Goal: Answer question/provide support: Share knowledge or assist other users

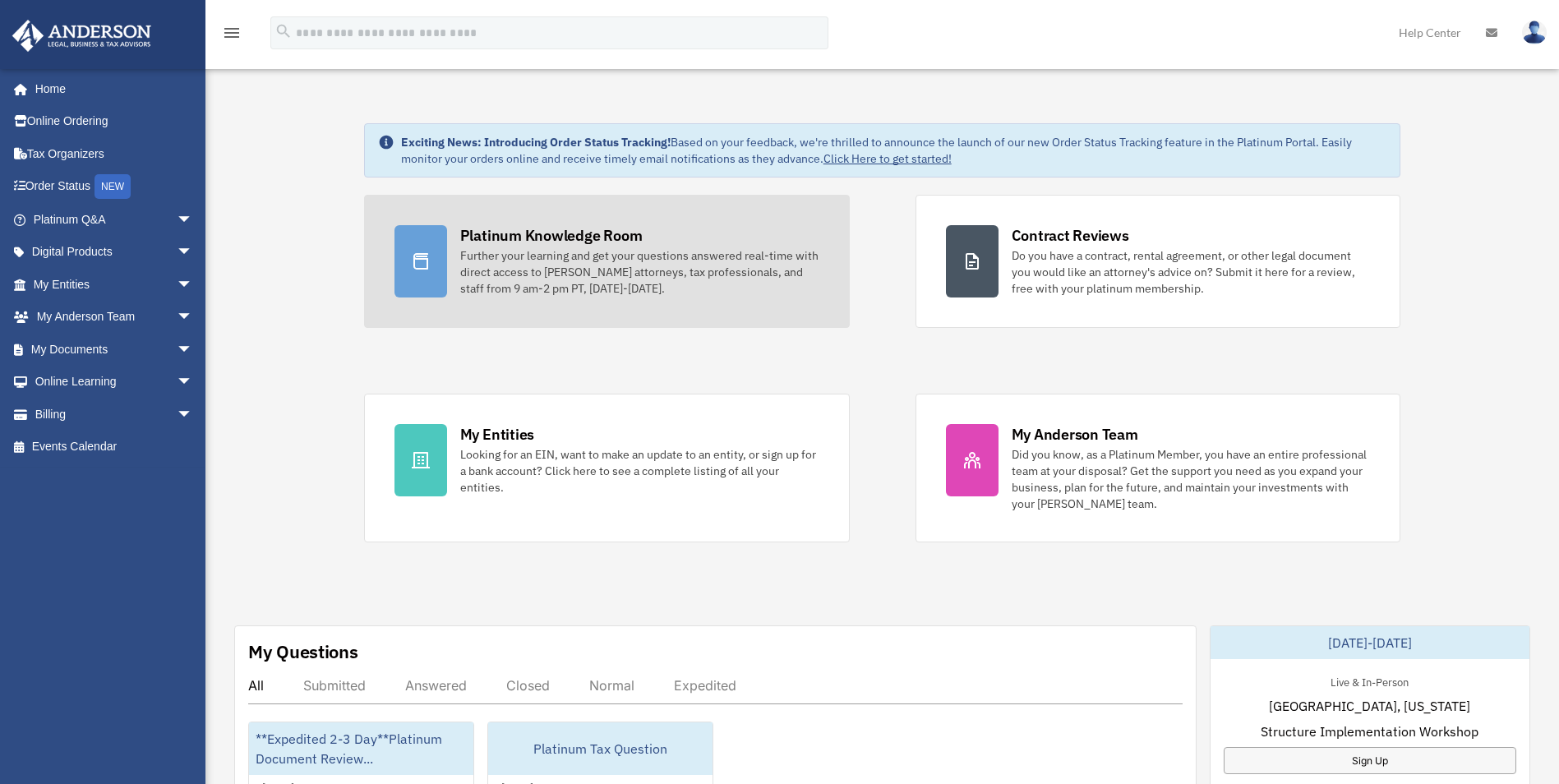
click at [520, 266] on div "Further your learning and get your questions answered real-time with direct acc…" at bounding box center [640, 271] width 359 height 50
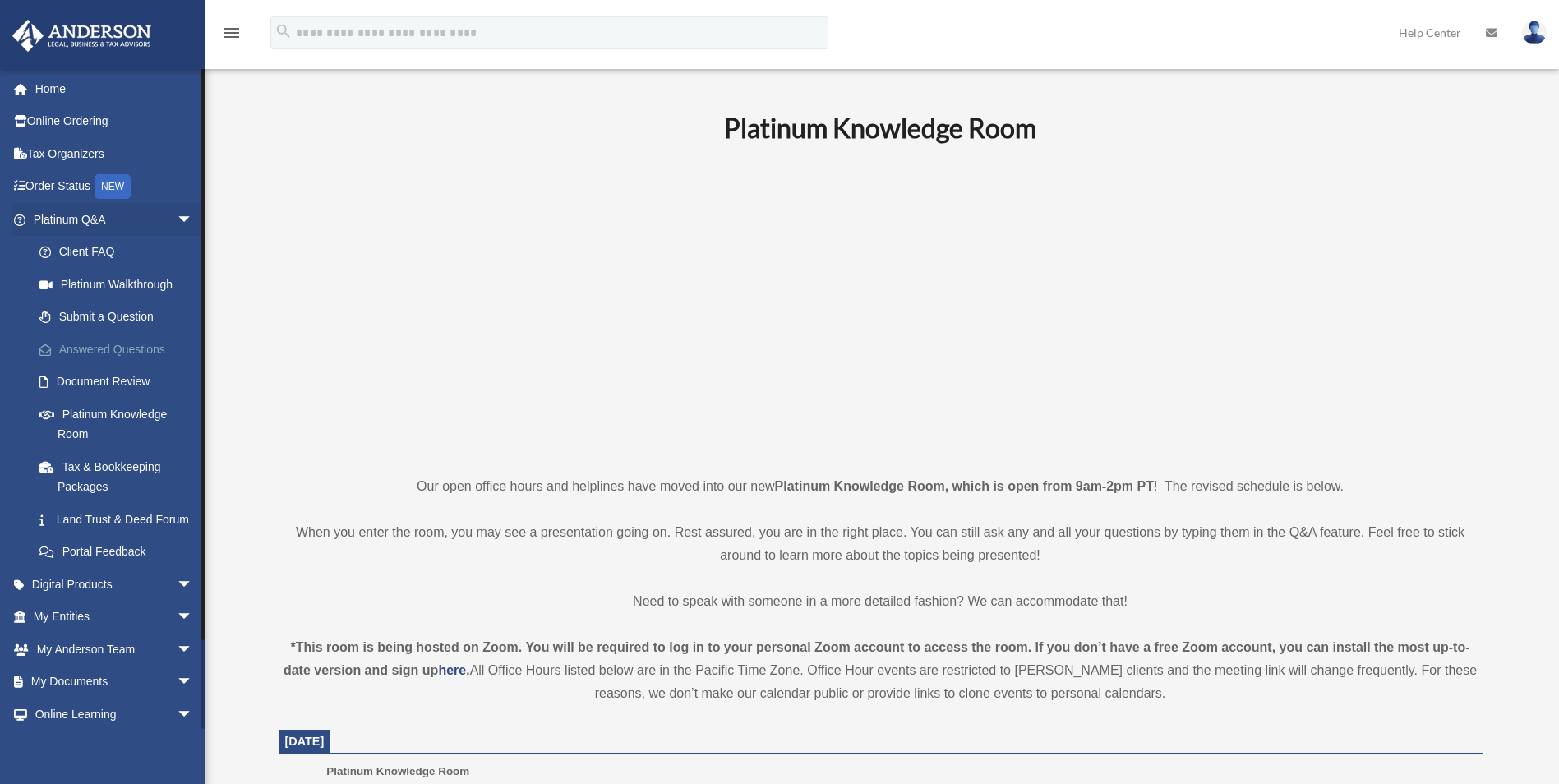
click at [125, 341] on link "Answered Questions" at bounding box center [120, 349] width 195 height 33
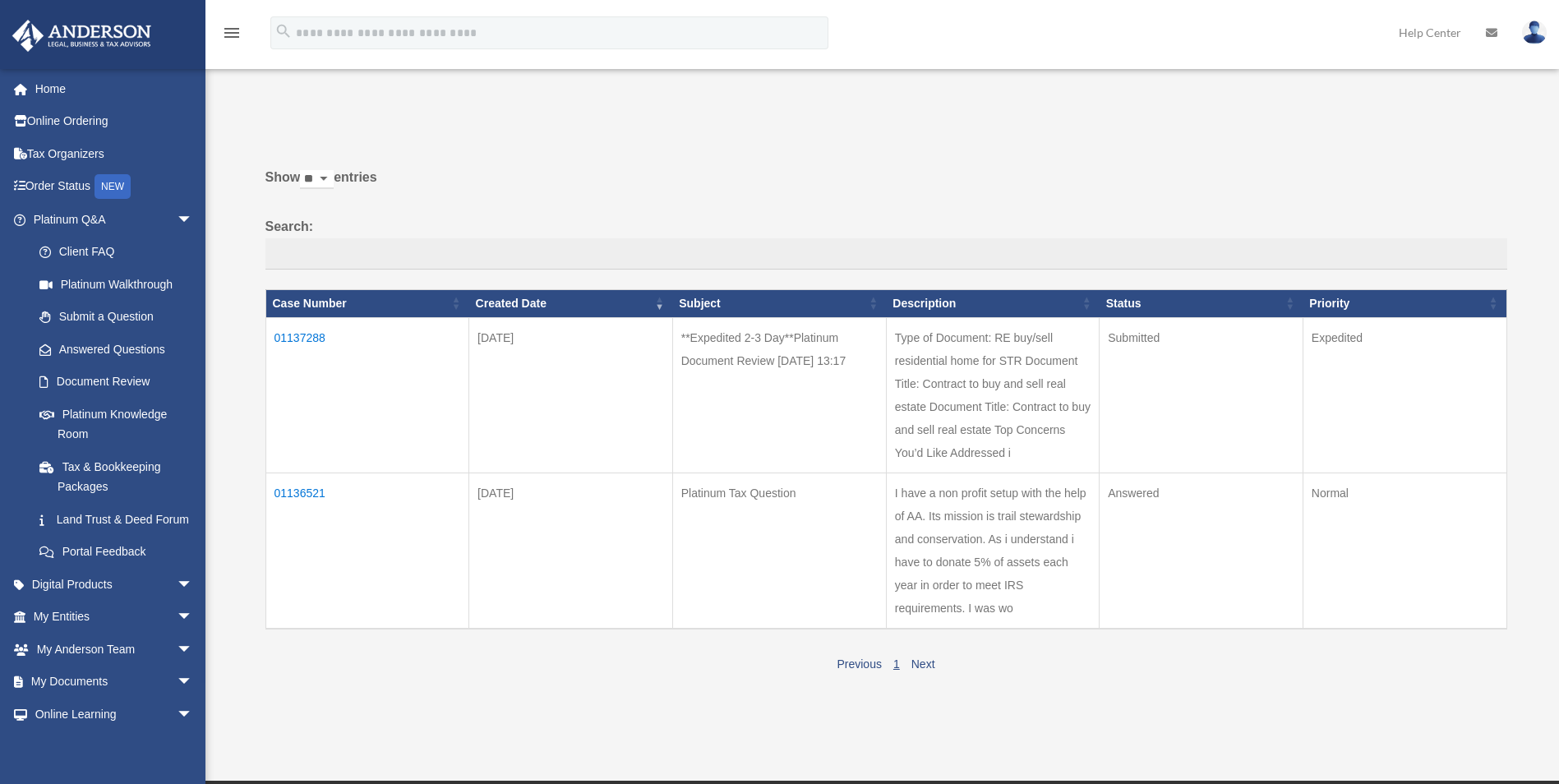
click at [299, 335] on td "01137288" at bounding box center [367, 394] width 203 height 155
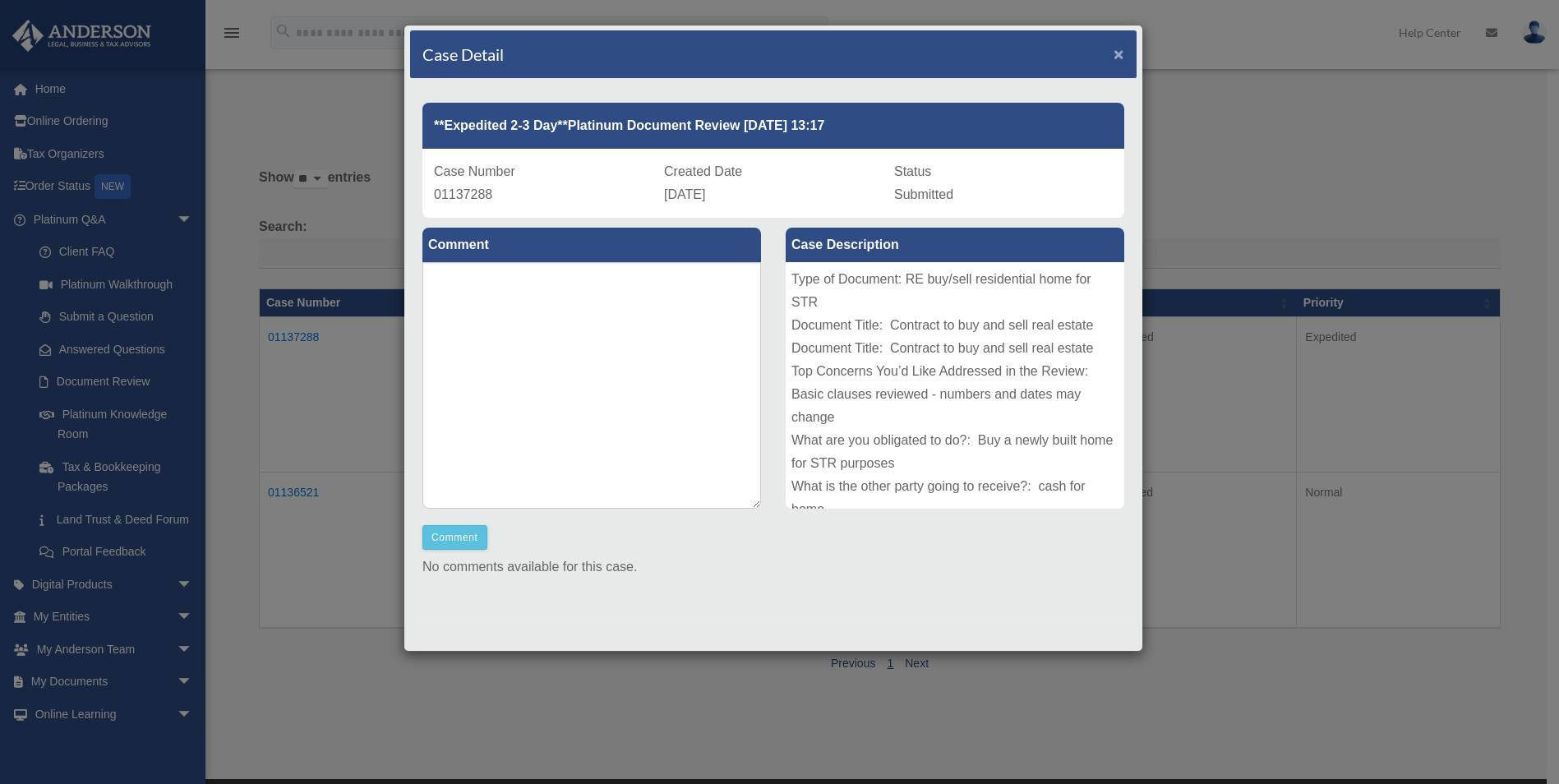
click at [1114, 58] on span "×" at bounding box center [1119, 54] width 11 height 18
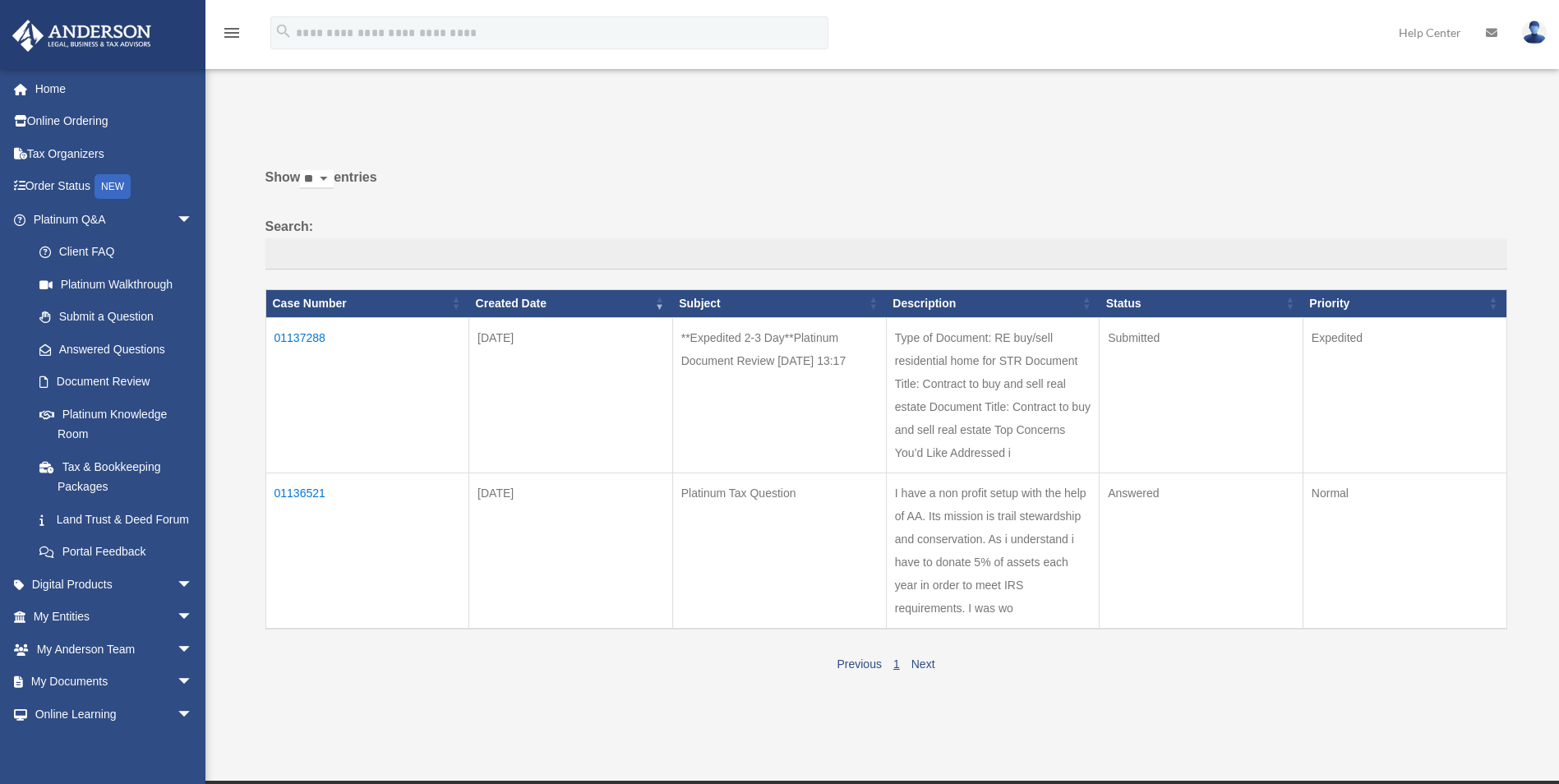
click at [292, 489] on td "01136521" at bounding box center [367, 550] width 203 height 156
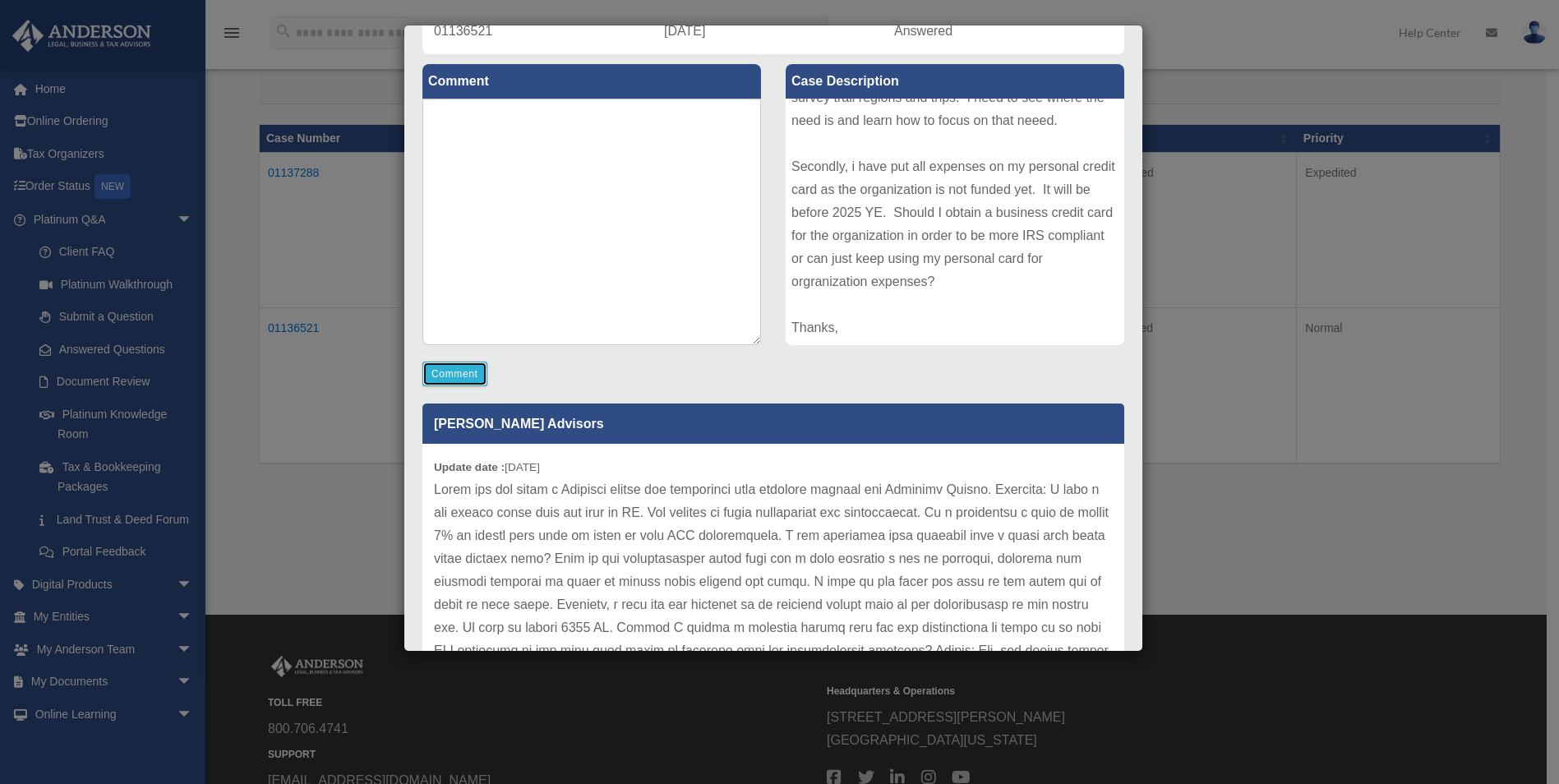
click at [454, 370] on button "Comment" at bounding box center [455, 373] width 65 height 24
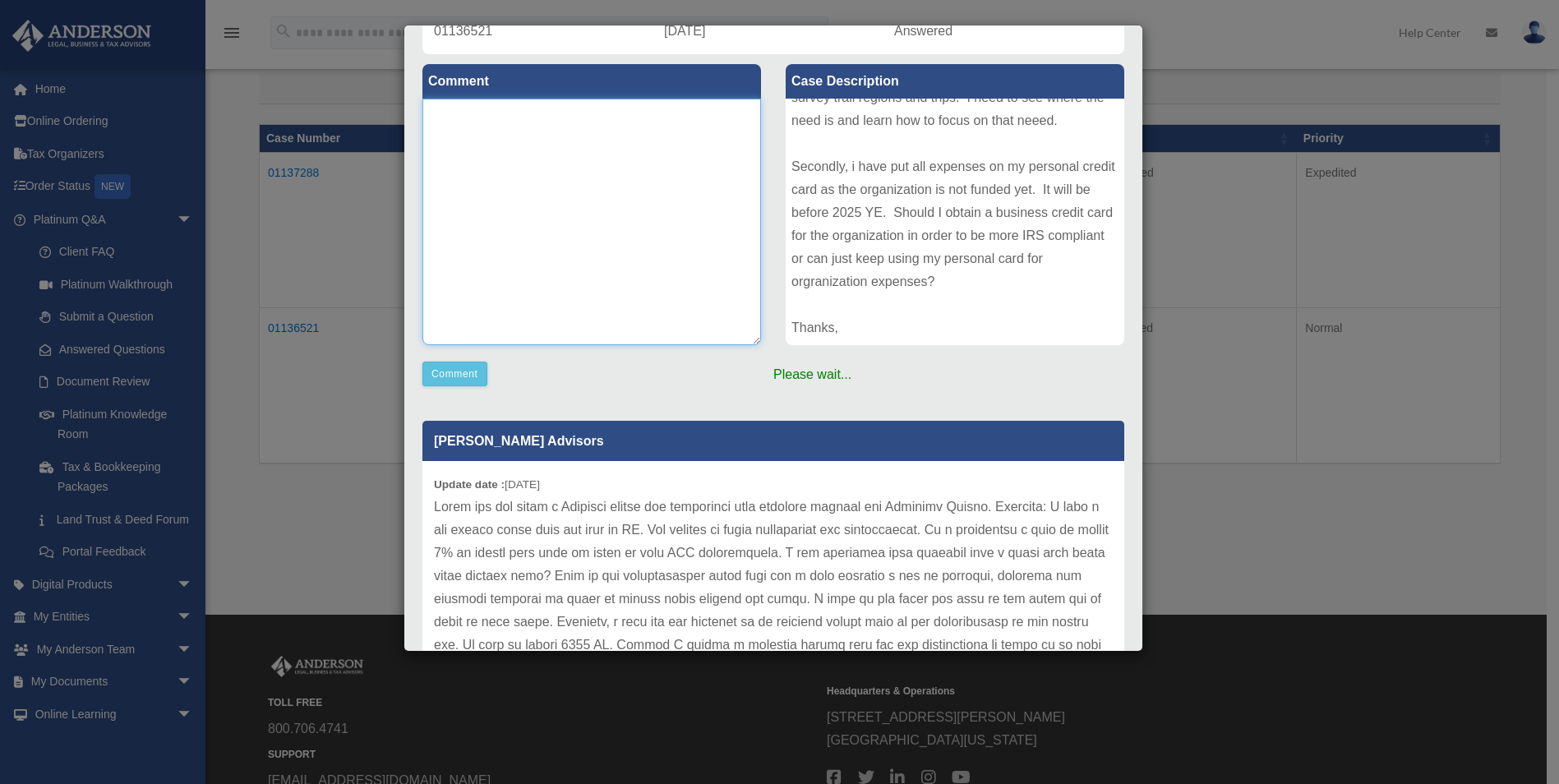
click at [481, 134] on textarea at bounding box center [592, 221] width 339 height 246
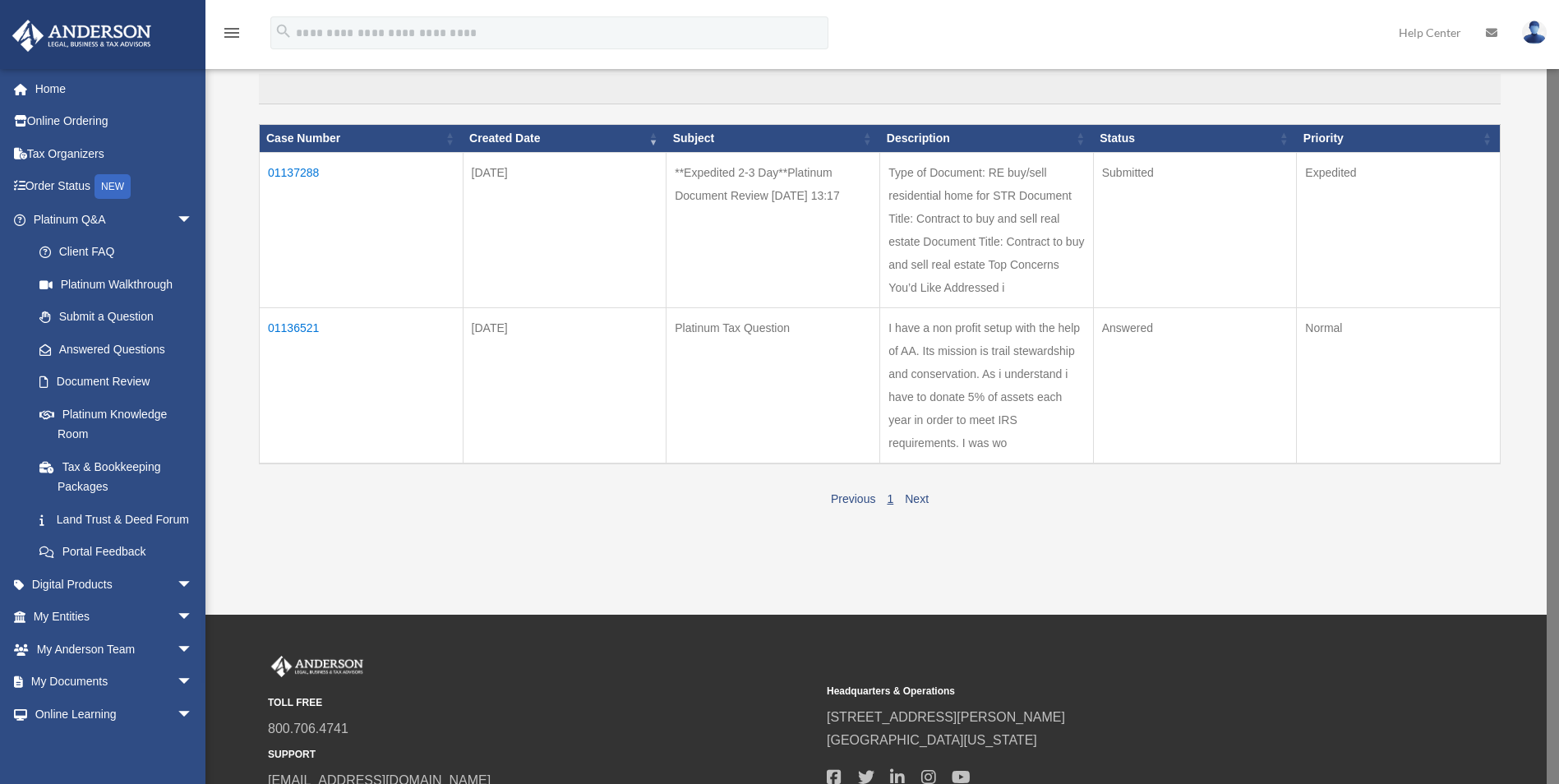
click at [286, 328] on td "01136521" at bounding box center [361, 387] width 203 height 156
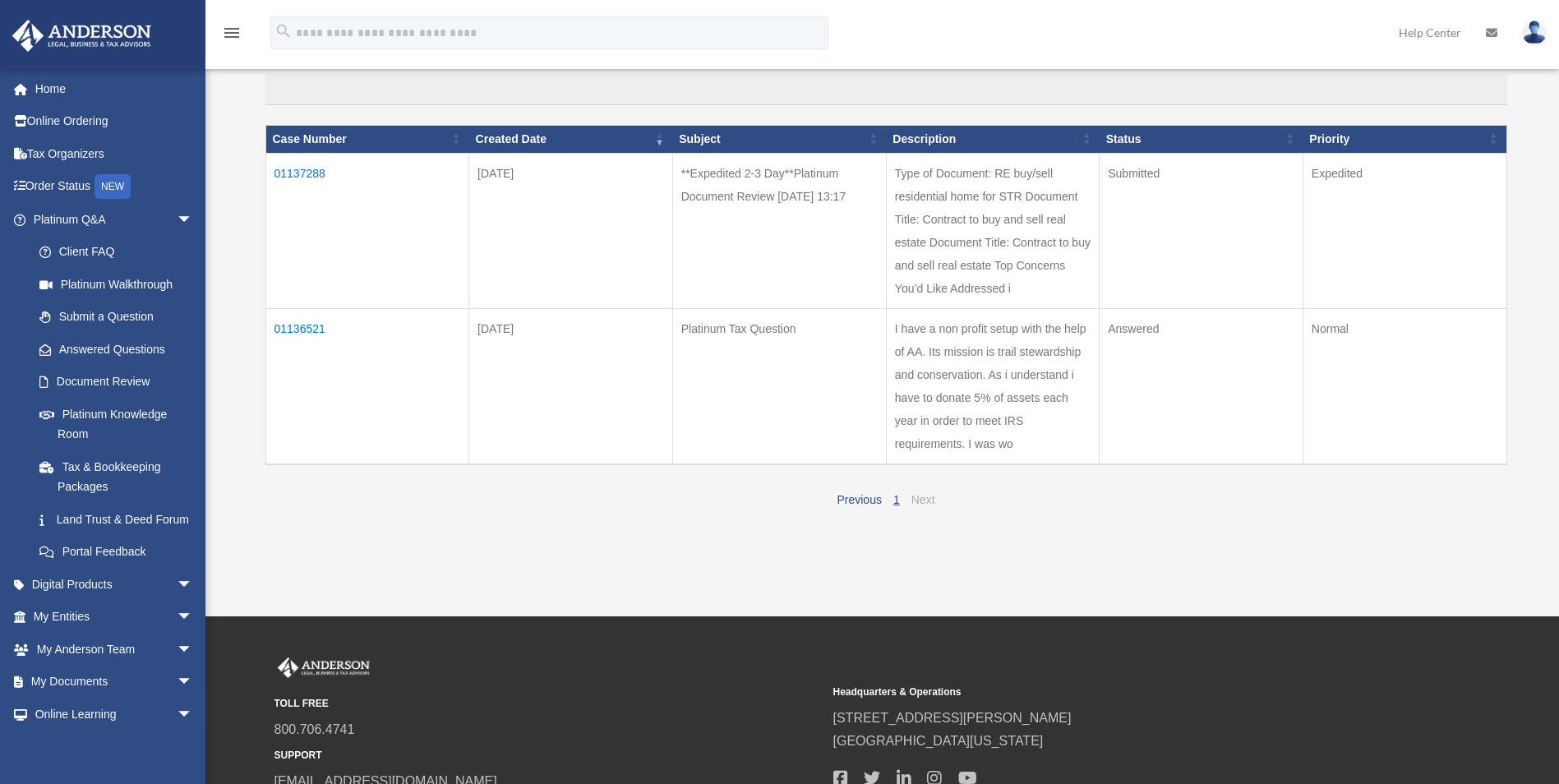
click at [925, 498] on link "Next" at bounding box center [923, 500] width 24 height 13
click at [304, 329] on td "01136521" at bounding box center [367, 387] width 203 height 156
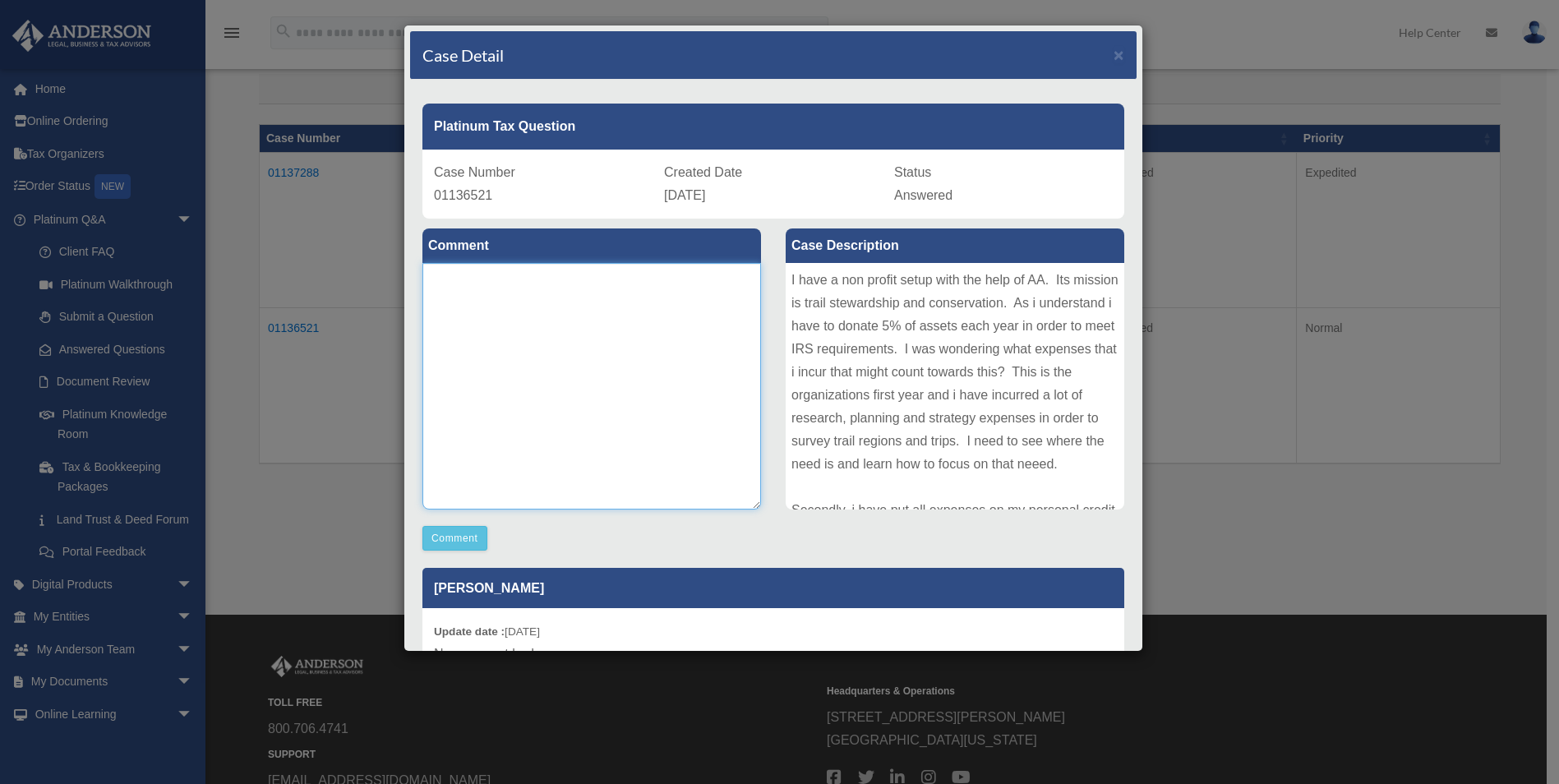
click at [502, 279] on textarea at bounding box center [592, 386] width 339 height 246
type textarea "**********"
click at [1114, 57] on span "×" at bounding box center [1119, 55] width 11 height 18
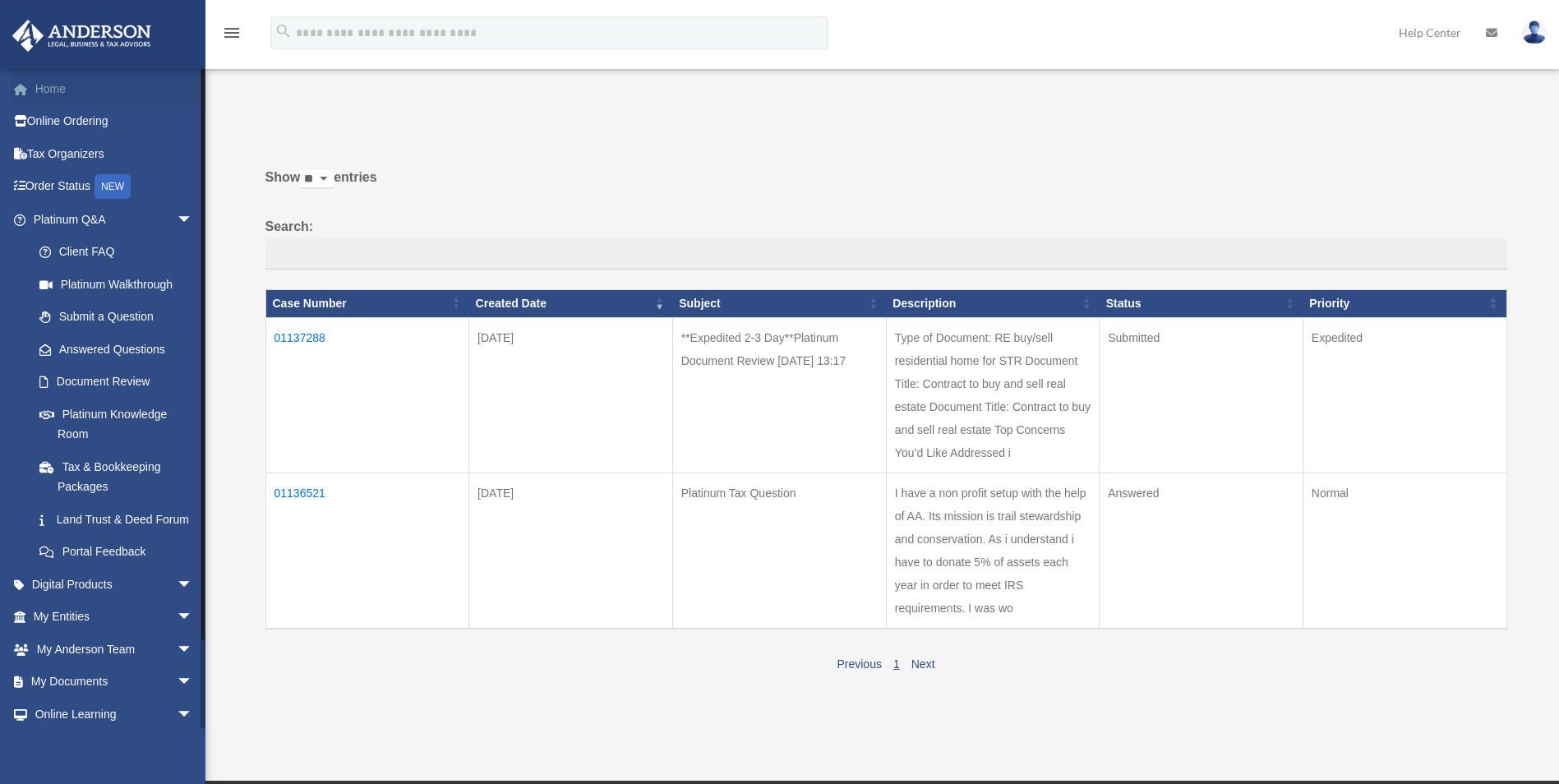
click at [60, 94] on link "Home" at bounding box center [114, 88] width 206 height 33
